Goal: Check status: Check status

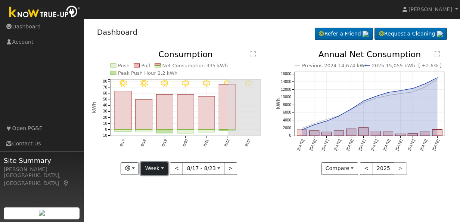
click at [149, 167] on button "Week" at bounding box center [154, 168] width 27 height 13
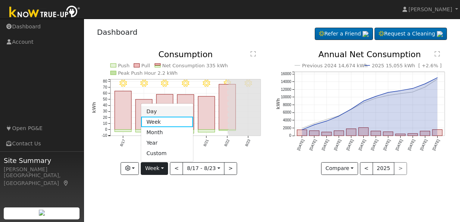
click at [151, 112] on link "Day" at bounding box center [167, 111] width 52 height 10
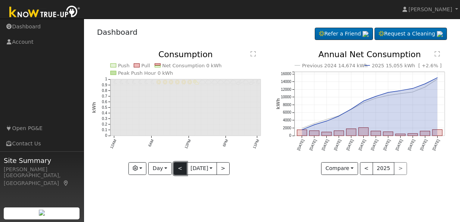
click at [177, 166] on button "<" at bounding box center [180, 168] width 13 height 13
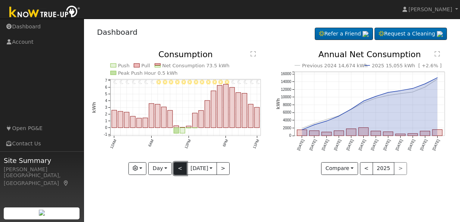
click at [177, 166] on button "<" at bounding box center [180, 168] width 13 height 13
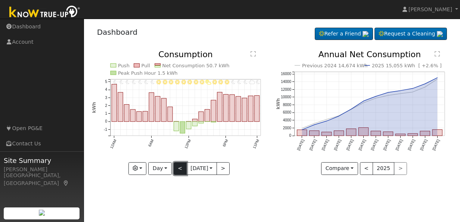
click at [177, 166] on button "<" at bounding box center [180, 168] width 13 height 13
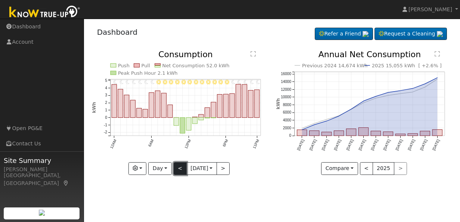
click at [177, 166] on button "<" at bounding box center [180, 168] width 13 height 13
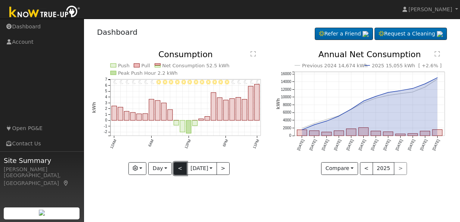
click at [177, 166] on button "<" at bounding box center [180, 168] width 13 height 13
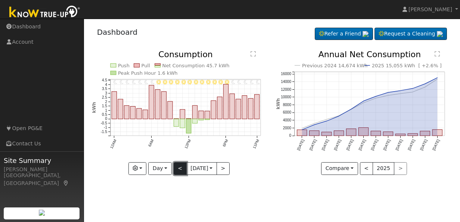
click at [175, 166] on button "<" at bounding box center [180, 168] width 13 height 13
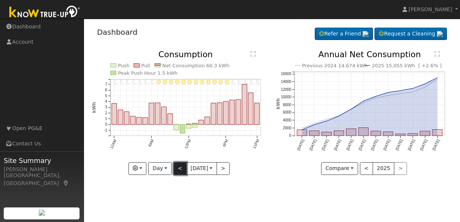
click at [175, 166] on button "<" at bounding box center [180, 168] width 13 height 13
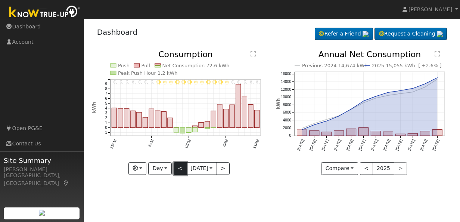
click at [175, 166] on button "<" at bounding box center [180, 168] width 13 height 13
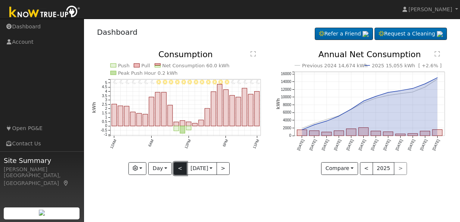
click at [175, 166] on button "<" at bounding box center [180, 168] width 13 height 13
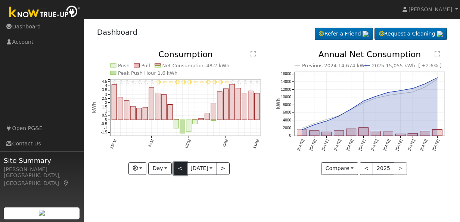
click at [175, 166] on button "<" at bounding box center [180, 168] width 13 height 13
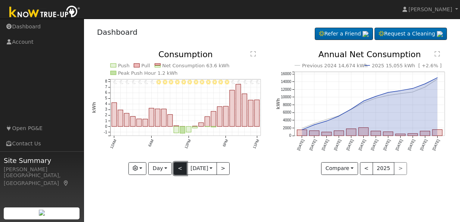
click at [175, 166] on button "<" at bounding box center [180, 168] width 13 height 13
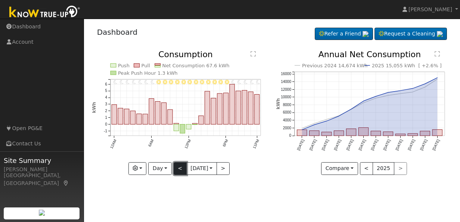
click at [175, 166] on button "<" at bounding box center [180, 168] width 13 height 13
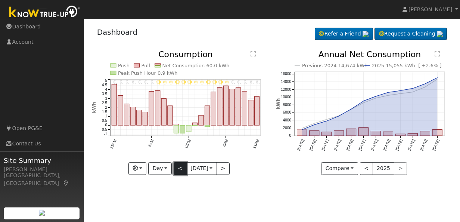
click at [175, 166] on button "<" at bounding box center [180, 168] width 13 height 13
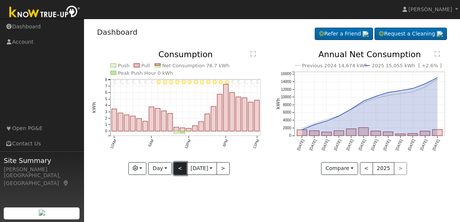
click at [175, 166] on button "<" at bounding box center [180, 168] width 13 height 13
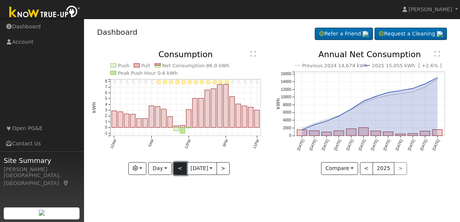
click at [175, 166] on button "<" at bounding box center [180, 168] width 13 height 13
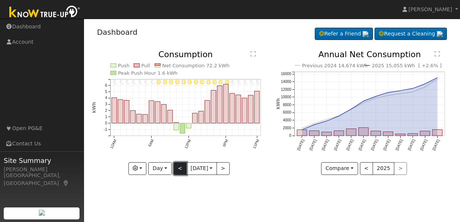
click at [175, 166] on button "<" at bounding box center [180, 168] width 13 height 13
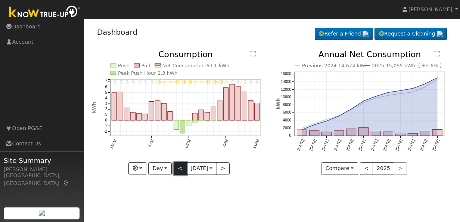
click at [175, 166] on button "<" at bounding box center [180, 168] width 13 height 13
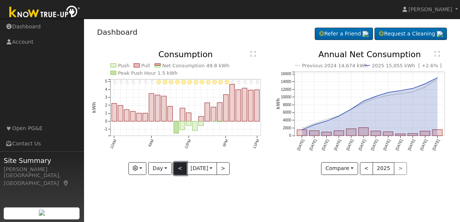
click at [175, 166] on button "<" at bounding box center [180, 168] width 13 height 13
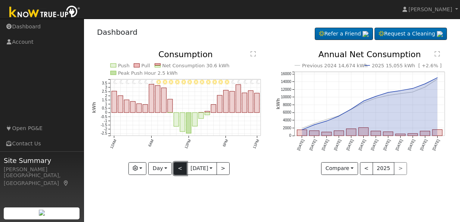
click at [175, 166] on button "<" at bounding box center [180, 168] width 13 height 13
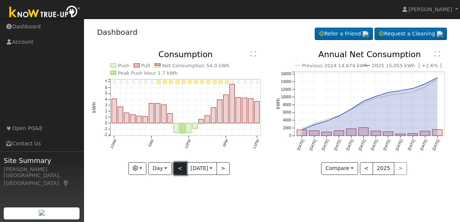
click at [175, 166] on button "<" at bounding box center [180, 168] width 13 height 13
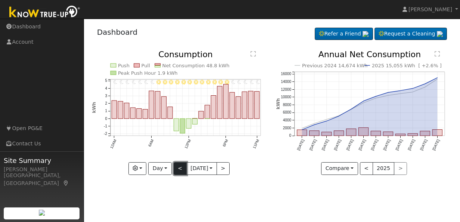
click at [175, 166] on button "<" at bounding box center [180, 168] width 13 height 13
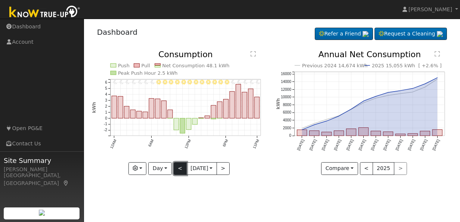
click at [175, 166] on button "<" at bounding box center [180, 168] width 13 height 13
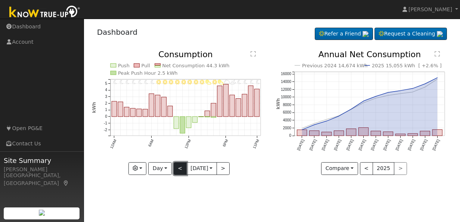
click at [175, 166] on button "<" at bounding box center [180, 168] width 13 height 13
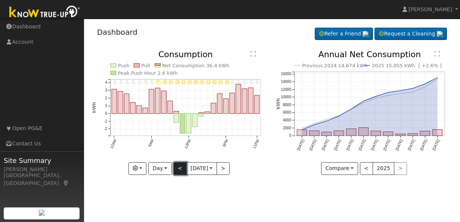
click at [175, 166] on button "<" at bounding box center [180, 168] width 13 height 13
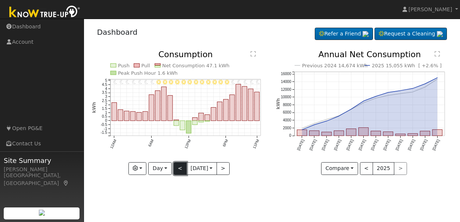
click at [175, 166] on button "<" at bounding box center [180, 168] width 13 height 13
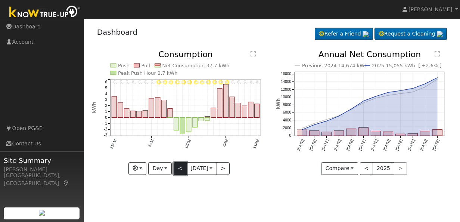
click at [175, 166] on button "<" at bounding box center [180, 168] width 13 height 13
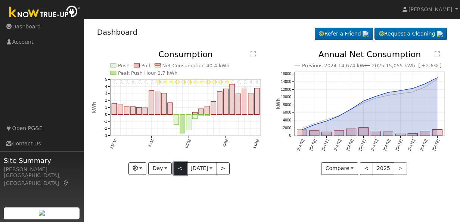
click at [175, 166] on button "<" at bounding box center [180, 168] width 13 height 13
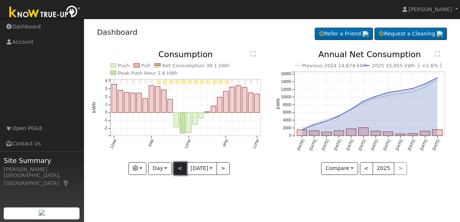
click at [175, 166] on button "<" at bounding box center [180, 168] width 13 height 13
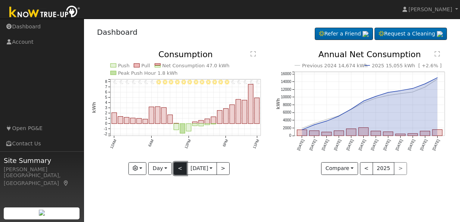
click at [175, 166] on button "<" at bounding box center [180, 168] width 13 height 13
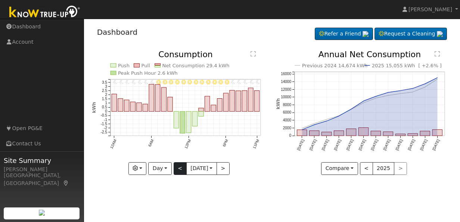
click at [175, 166] on div at bounding box center [180, 112] width 176 height 124
click at [175, 166] on button "<" at bounding box center [180, 168] width 13 height 13
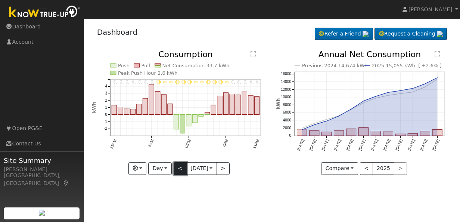
click at [175, 166] on button "<" at bounding box center [180, 168] width 13 height 13
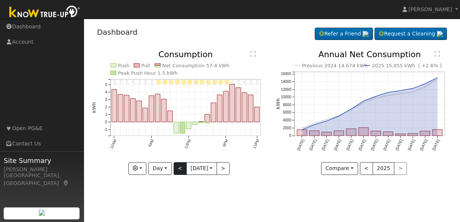
click at [175, 166] on div "11PM - Clear 10PM - Clear 9PM - Clear 8PM - Clear 7PM - Clear 6PM - Clear 5PM -…" at bounding box center [180, 112] width 176 height 124
click at [175, 166] on button "<" at bounding box center [180, 168] width 13 height 13
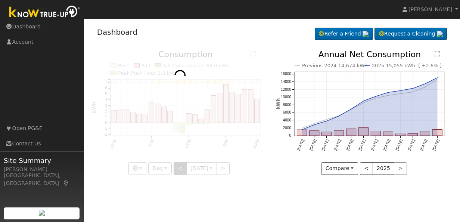
click at [175, 166] on div at bounding box center [180, 112] width 176 height 124
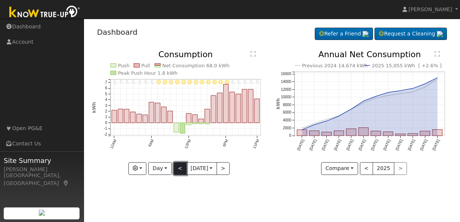
click at [175, 166] on button "<" at bounding box center [180, 168] width 13 height 13
type input "[DATE]"
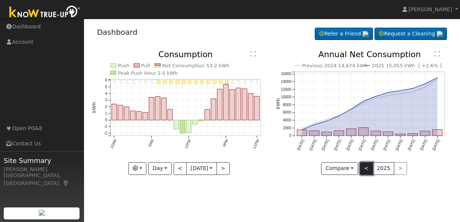
click at [366, 165] on button "<" at bounding box center [366, 168] width 13 height 13
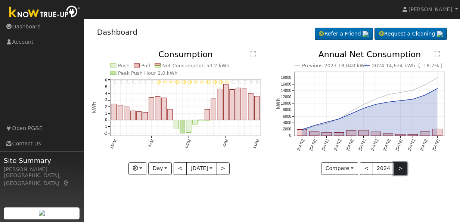
click at [401, 166] on button ">" at bounding box center [400, 168] width 13 height 13
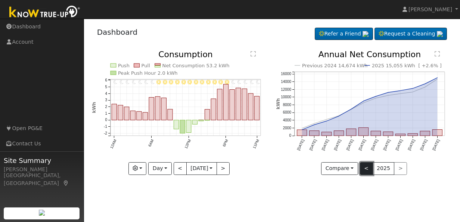
click at [369, 163] on button "<" at bounding box center [366, 168] width 13 height 13
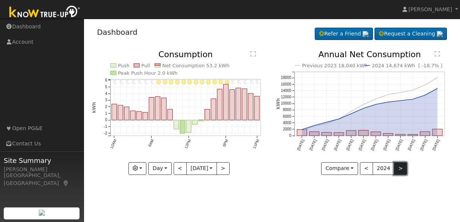
click at [399, 167] on button ">" at bounding box center [400, 168] width 13 height 13
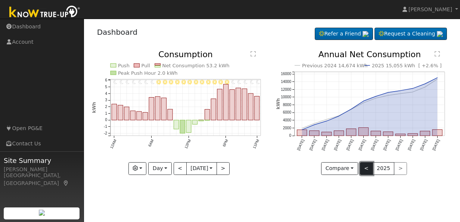
click at [371, 165] on button "<" at bounding box center [366, 168] width 13 height 13
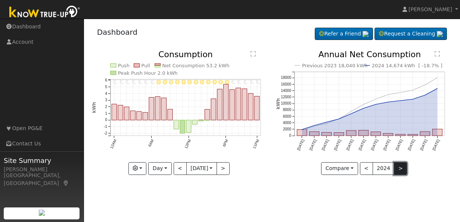
click at [399, 167] on button ">" at bounding box center [400, 168] width 13 height 13
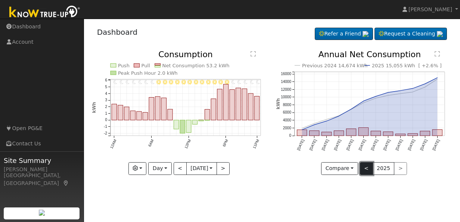
click at [367, 168] on button "<" at bounding box center [366, 168] width 13 height 13
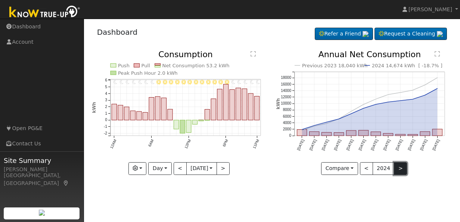
click at [399, 169] on button ">" at bounding box center [400, 168] width 13 height 13
